Goal: Find specific page/section: Find specific page/section

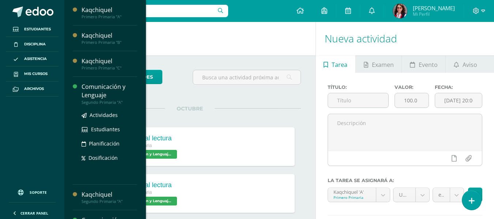
click at [92, 86] on div "Comunicación y Lenguaje" at bounding box center [110, 91] width 56 height 17
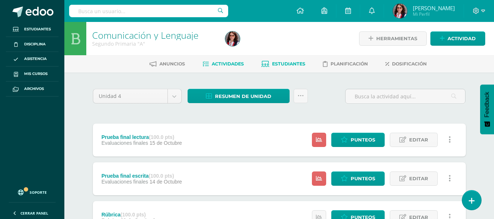
click at [279, 61] on span "Estudiantes" at bounding box center [288, 63] width 33 height 5
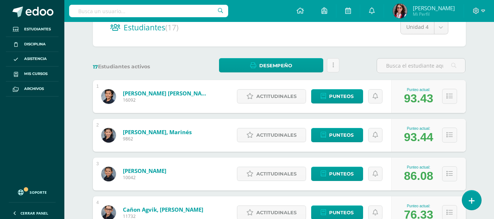
scroll to position [39, 0]
